Goal: Task Accomplishment & Management: Use online tool/utility

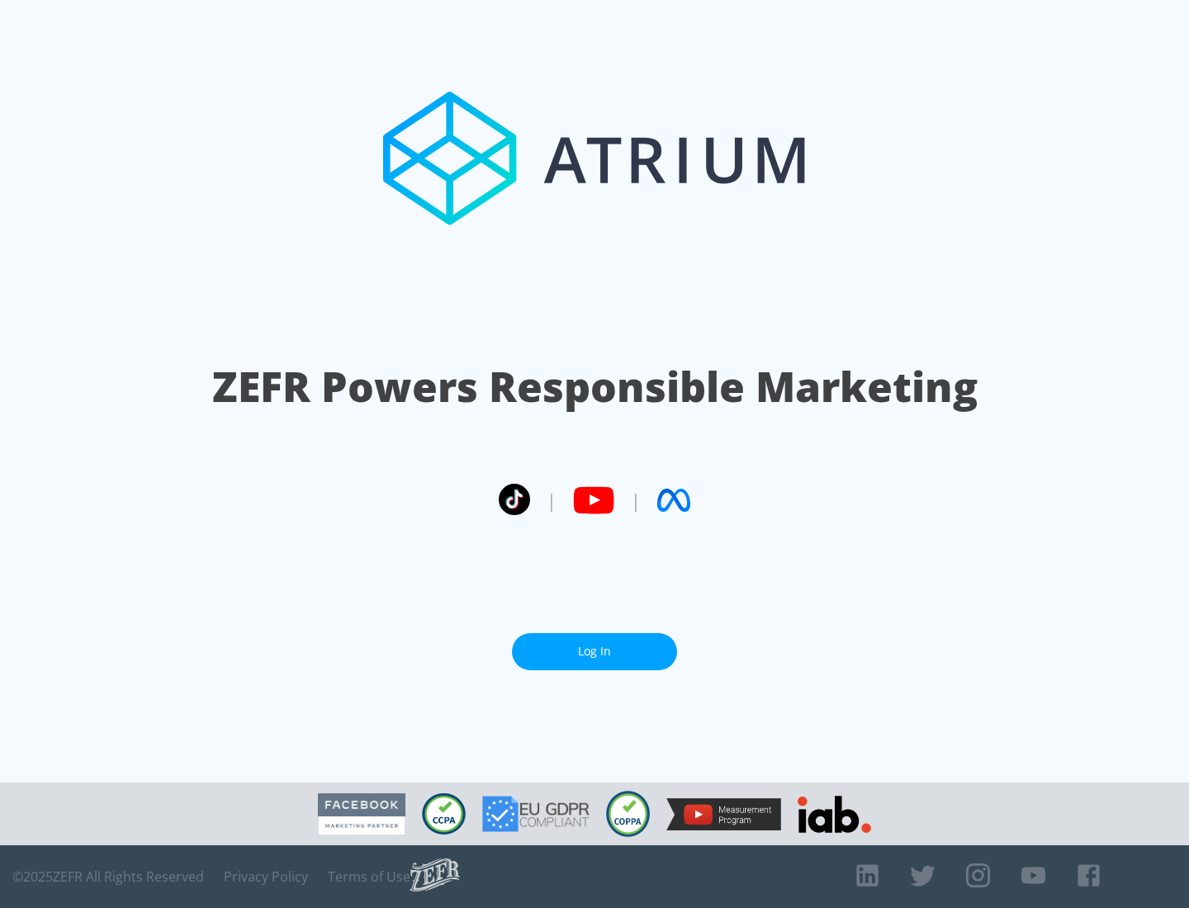
click at [594, 645] on link "Log In" at bounding box center [594, 651] width 165 height 37
